Goal: Transaction & Acquisition: Purchase product/service

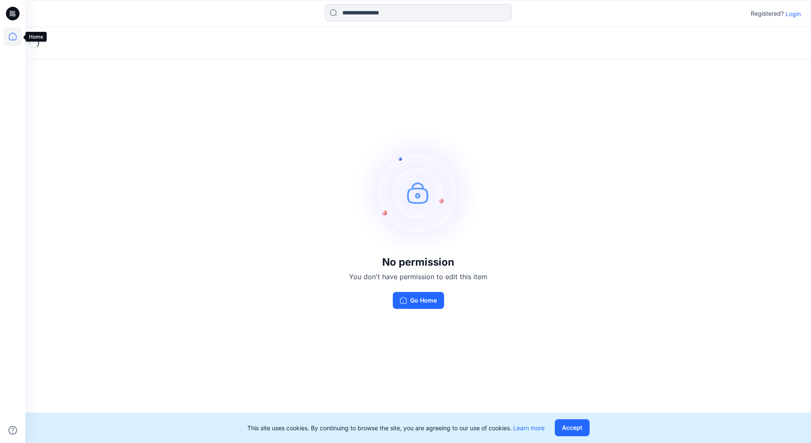
click at [17, 32] on icon at bounding box center [12, 36] width 19 height 19
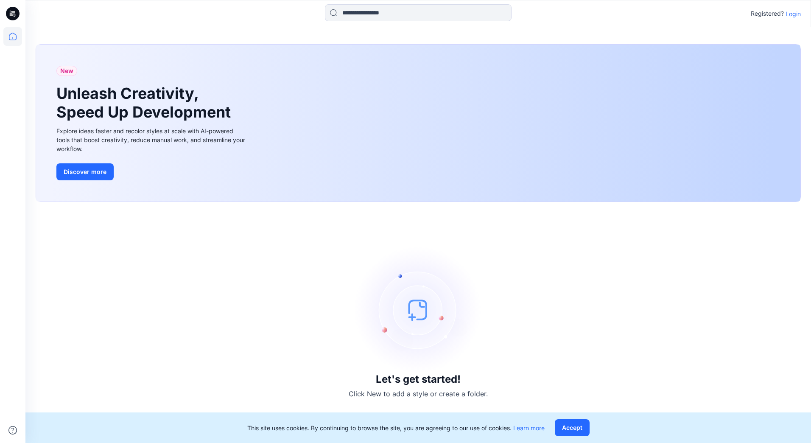
click at [797, 11] on p "Login" at bounding box center [792, 13] width 15 height 9
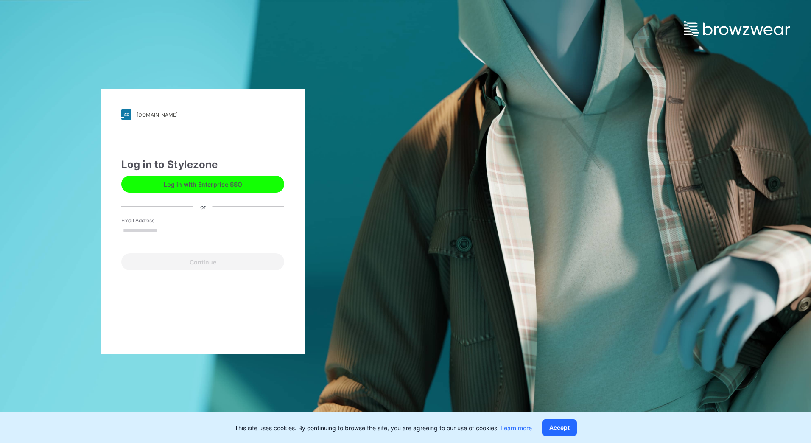
click at [147, 227] on input "Email Address" at bounding box center [202, 230] width 163 height 13
type input "**********"
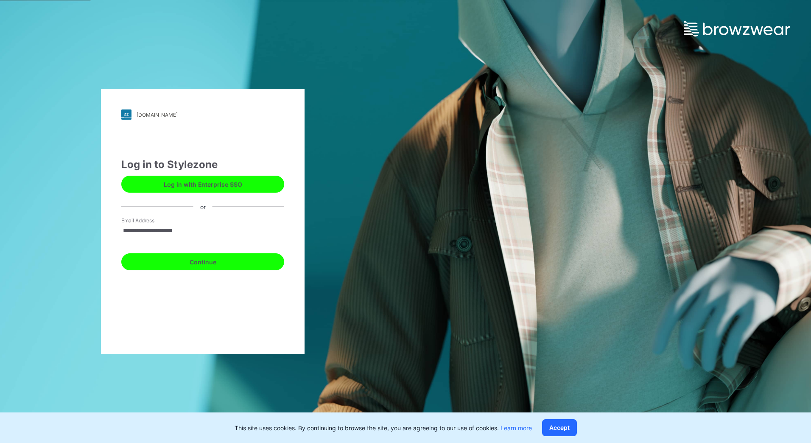
click at [174, 261] on button "Continue" at bounding box center [202, 261] width 163 height 17
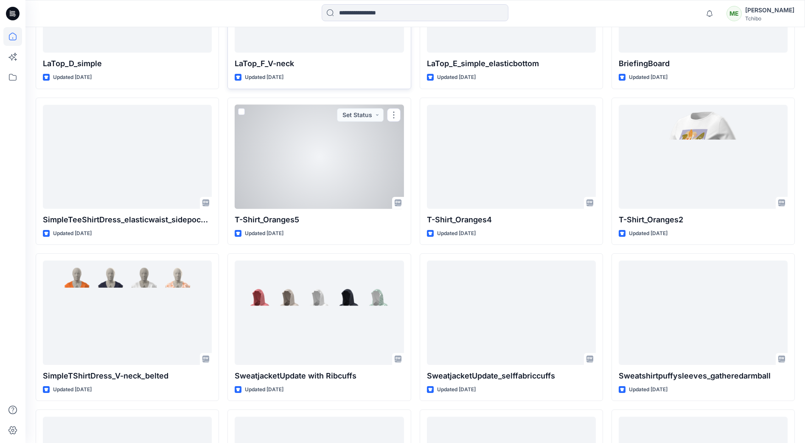
scroll to position [1188, 0]
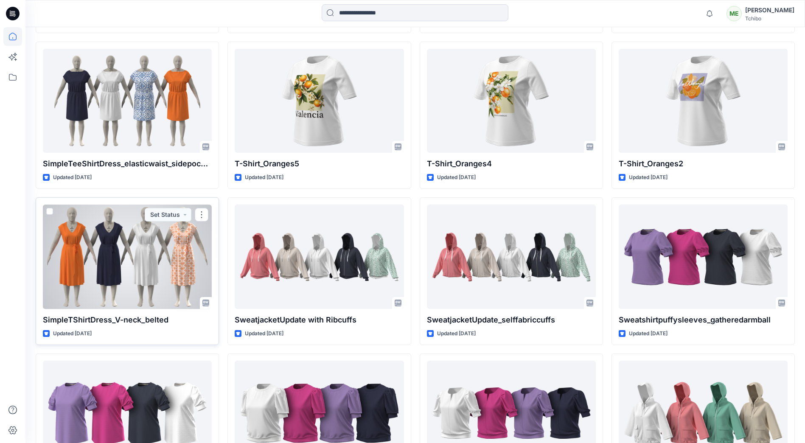
click at [123, 257] on div at bounding box center [127, 256] width 169 height 104
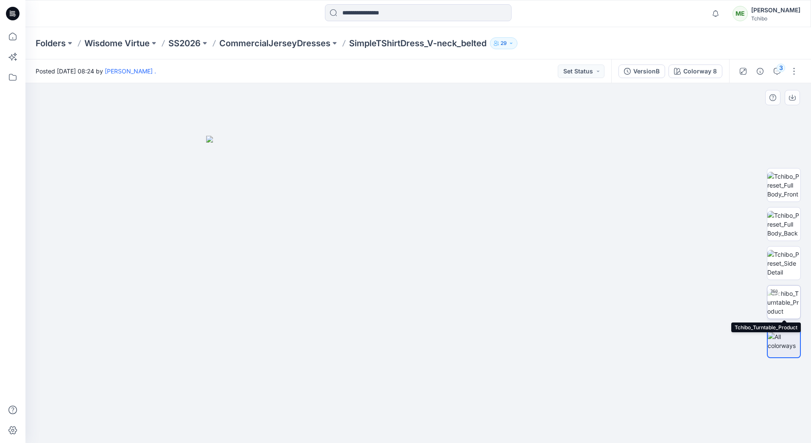
click at [787, 300] on img at bounding box center [783, 302] width 33 height 27
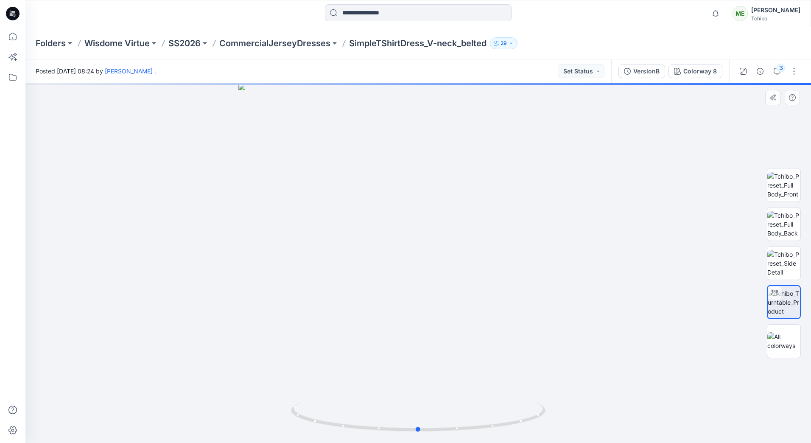
click at [463, 322] on div at bounding box center [417, 263] width 785 height 360
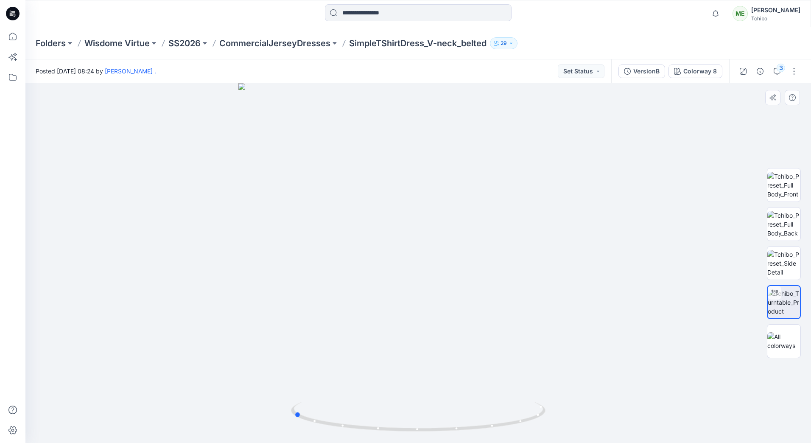
drag, startPoint x: 463, startPoint y: 322, endPoint x: 337, endPoint y: 280, distance: 133.0
click at [337, 280] on div at bounding box center [417, 263] width 785 height 360
drag, startPoint x: 396, startPoint y: 291, endPoint x: 316, endPoint y: 277, distance: 81.6
click at [316, 277] on div at bounding box center [417, 263] width 785 height 360
drag, startPoint x: 403, startPoint y: 287, endPoint x: 346, endPoint y: 282, distance: 57.9
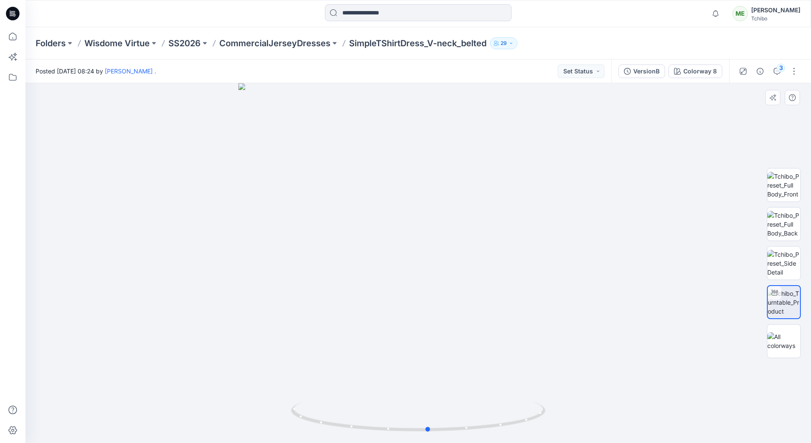
click at [347, 282] on div at bounding box center [417, 263] width 785 height 360
